Goal: Information Seeking & Learning: Learn about a topic

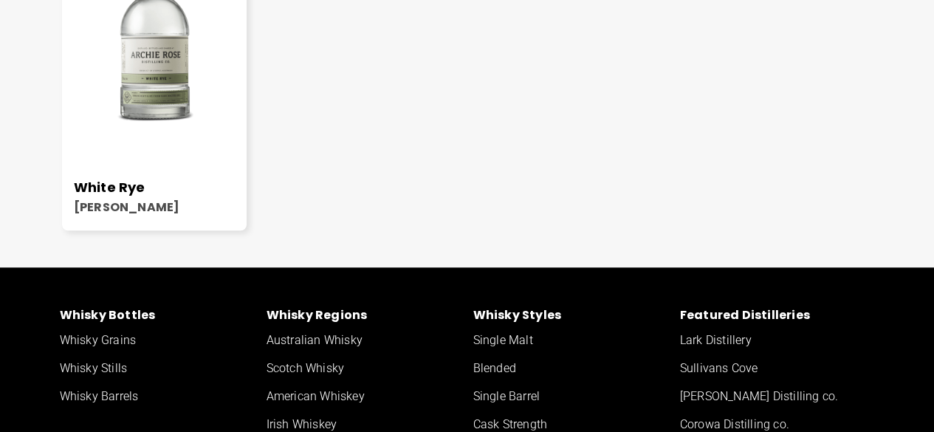
scroll to position [608, 0]
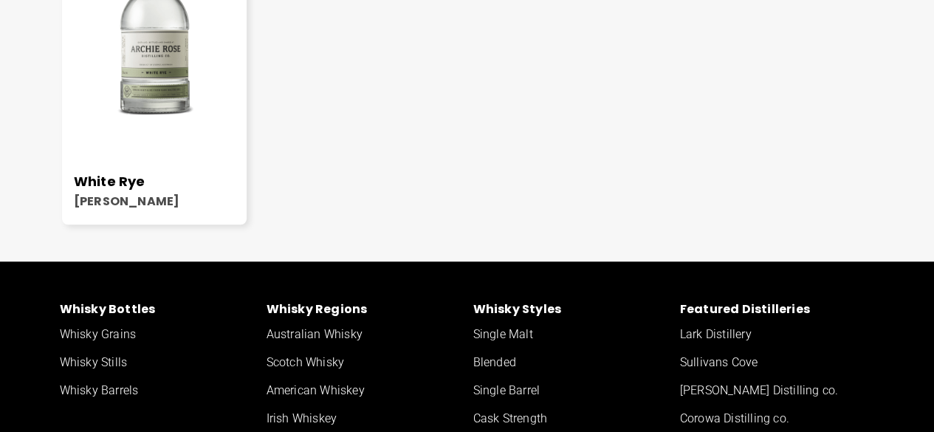
click at [162, 144] on img at bounding box center [154, 28] width 185 height 231
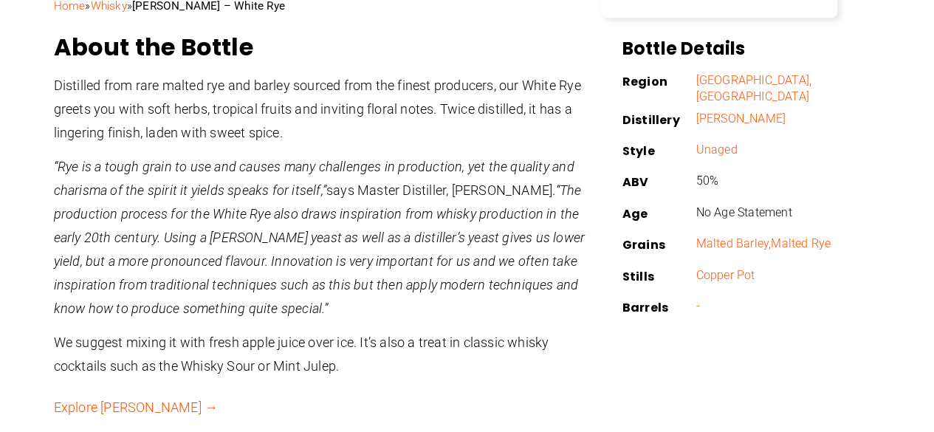
scroll to position [518, 0]
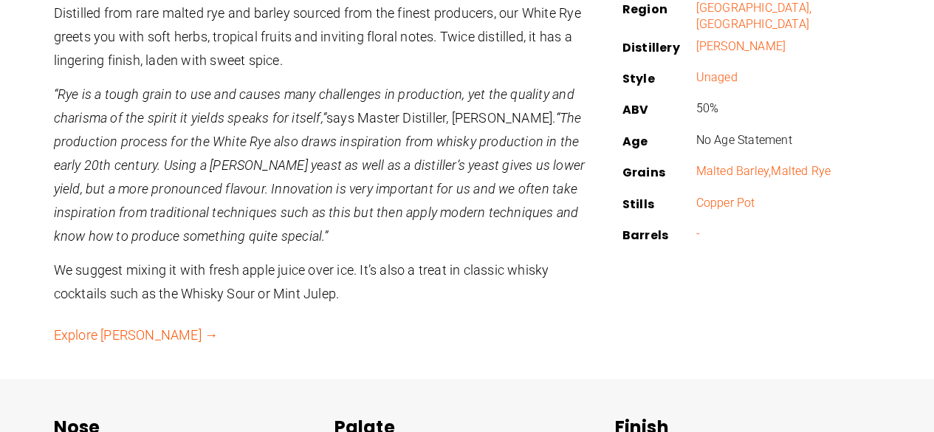
click at [117, 331] on link "Explore Archie Rose →" at bounding box center [136, 335] width 165 height 16
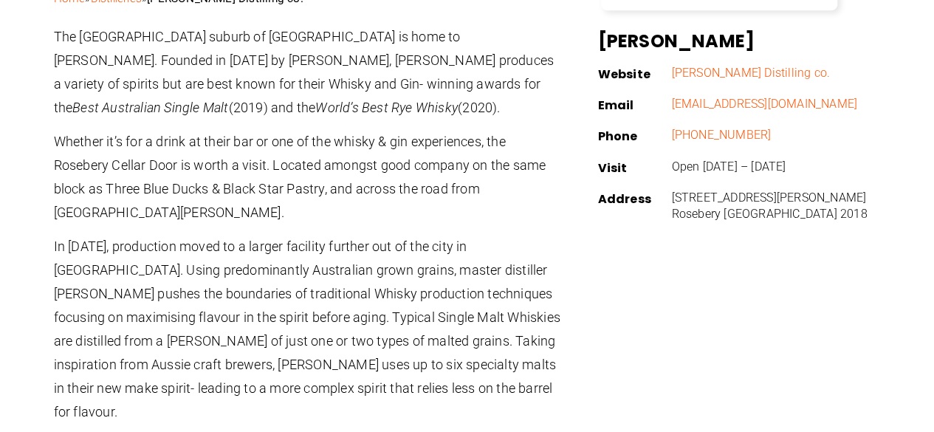
scroll to position [453, 0]
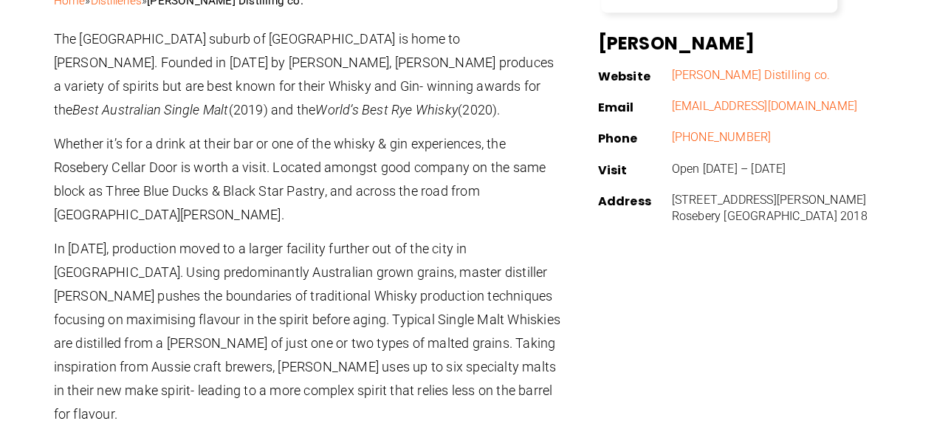
click at [740, 75] on link "[PERSON_NAME] Distilling co." at bounding box center [750, 75] width 159 height 14
